Goal: Register for event/course

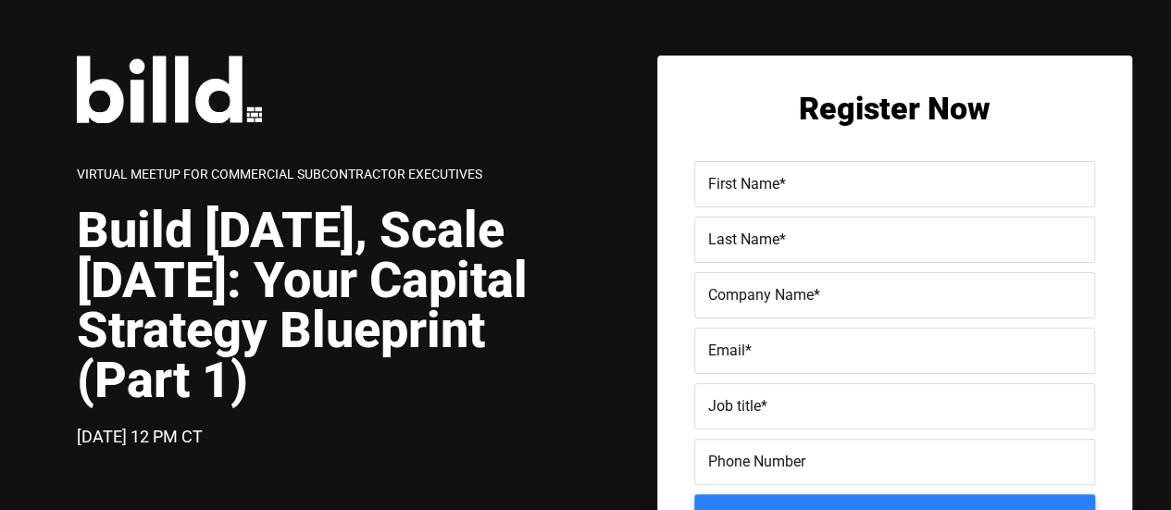
click at [896, 182] on label "First Name *" at bounding box center [894, 184] width 373 height 27
click at [896, 182] on input "First Name *" at bounding box center [895, 184] width 401 height 46
type input "[PERSON_NAME]"
type input "BayWa"
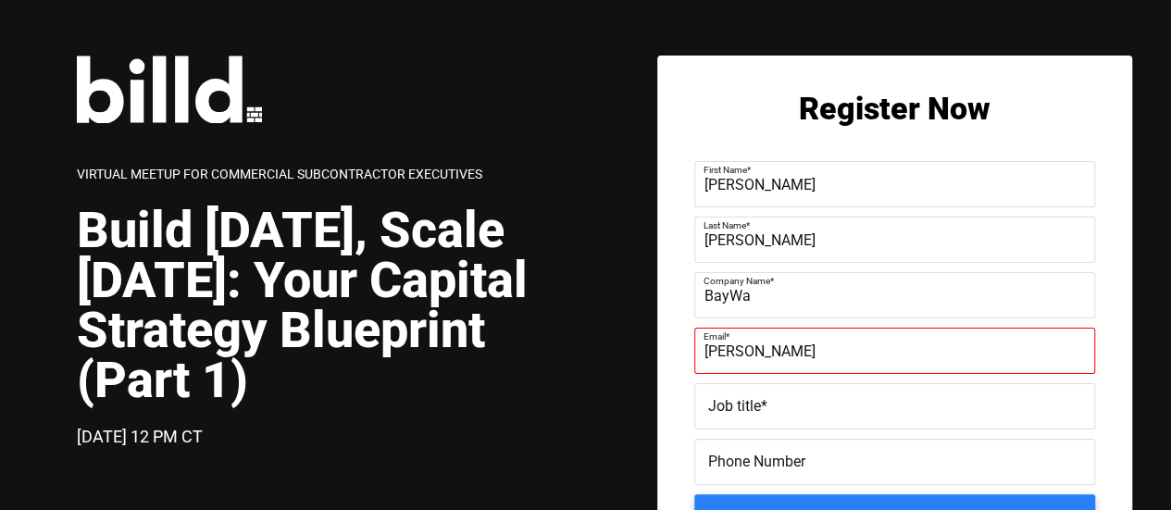
type input "[PERSON_NAME][EMAIL_ADDRESS][PERSON_NAME][DOMAIN_NAME]"
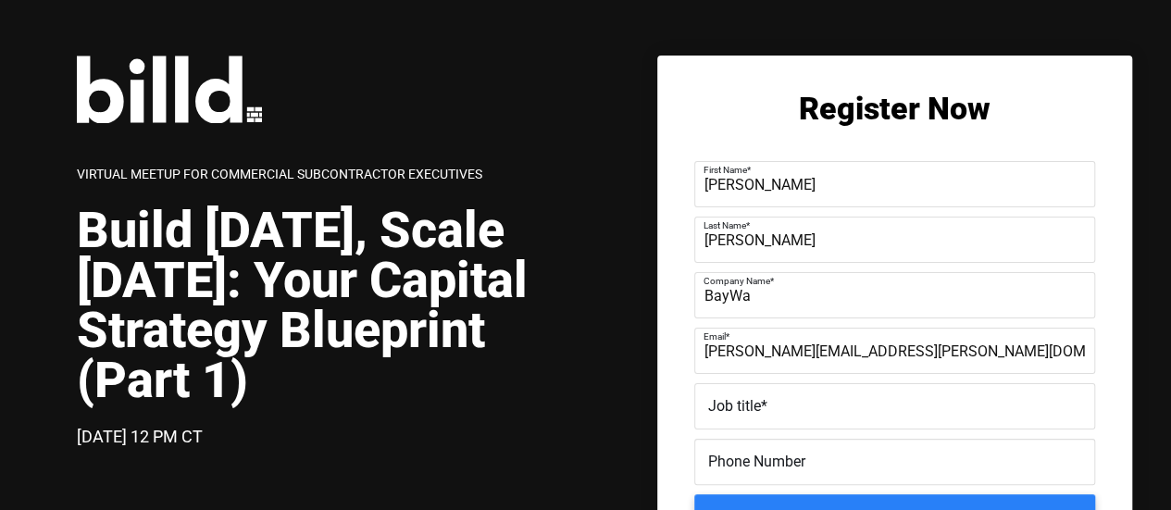
click at [826, 403] on label "Job title *" at bounding box center [894, 407] width 373 height 27
click at [826, 403] on input "Job title *" at bounding box center [895, 406] width 401 height 46
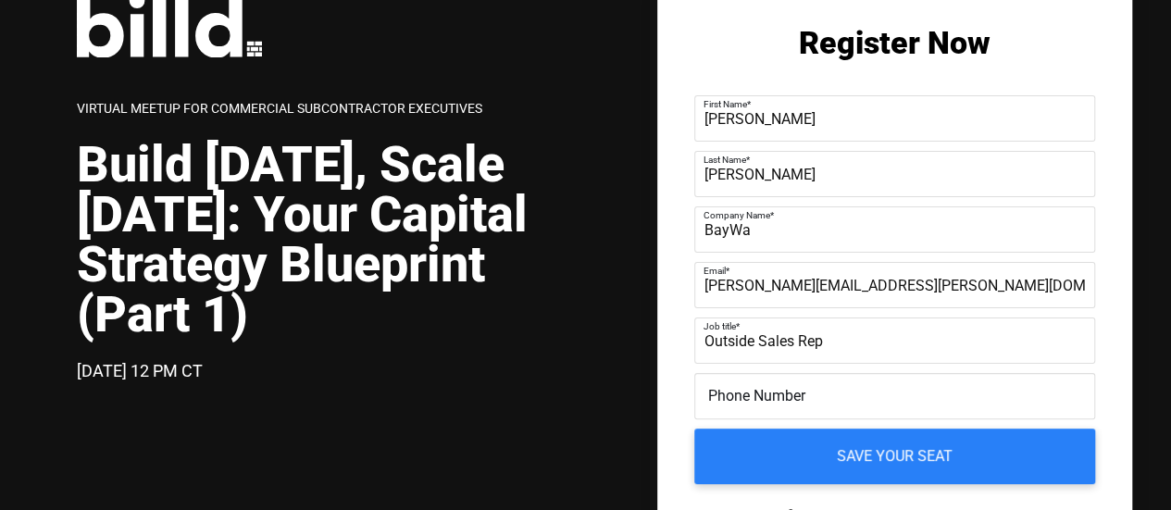
scroll to position [93, 0]
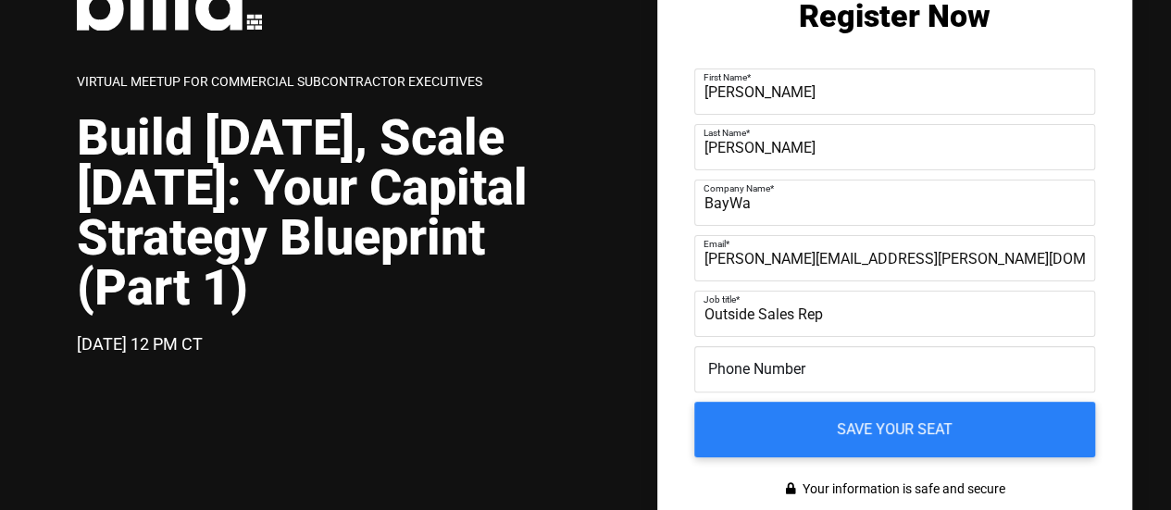
type input "Outside Sales Rep"
click at [723, 344] on form "First Name * [PERSON_NAME] Last Name * [PERSON_NAME] Company Name * BayWa Email…" at bounding box center [895, 263] width 401 height 389
click at [729, 363] on span "Phone Number" at bounding box center [756, 369] width 97 height 18
click at [729, 363] on input "Phone Number" at bounding box center [895, 369] width 401 height 46
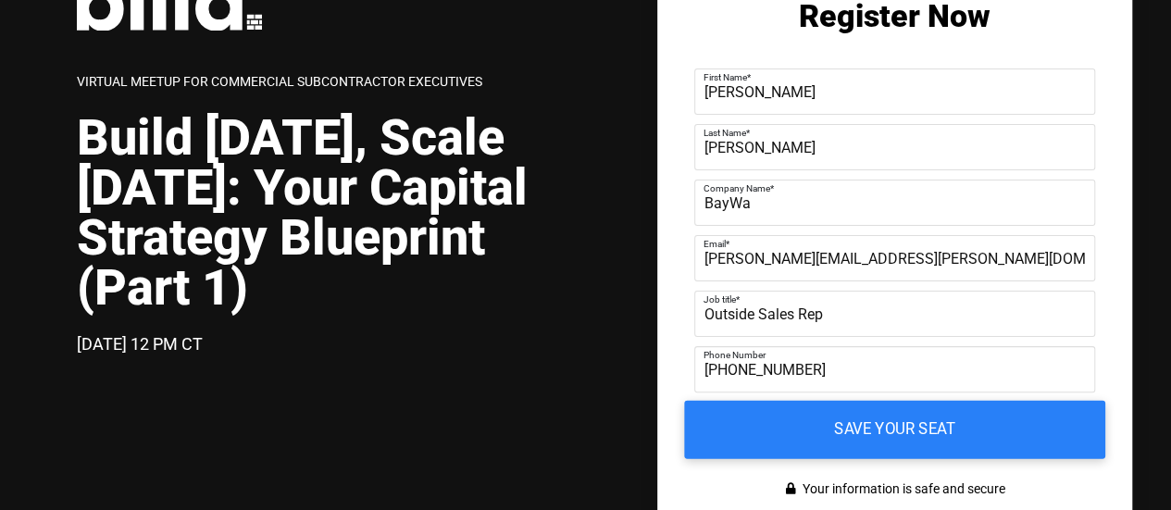
type input "[PHONE_NUMBER]"
click at [946, 440] on input "Save your seat" at bounding box center [894, 430] width 421 height 58
